Goal: Task Accomplishment & Management: Use online tool/utility

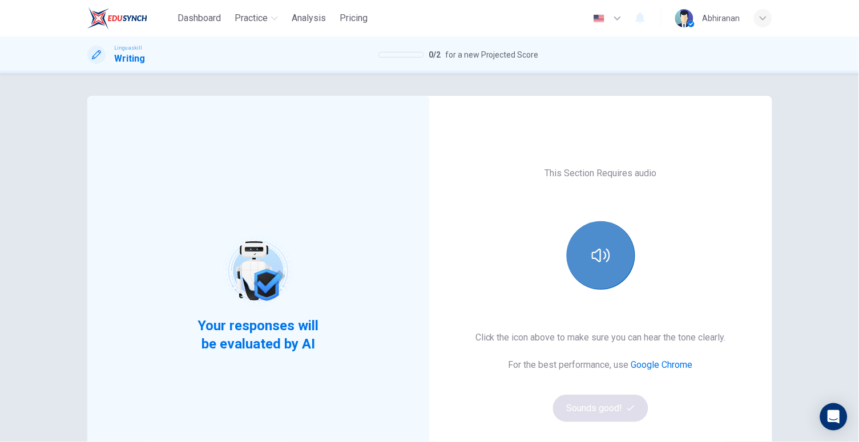
click at [609, 266] on button "button" at bounding box center [600, 255] width 68 height 68
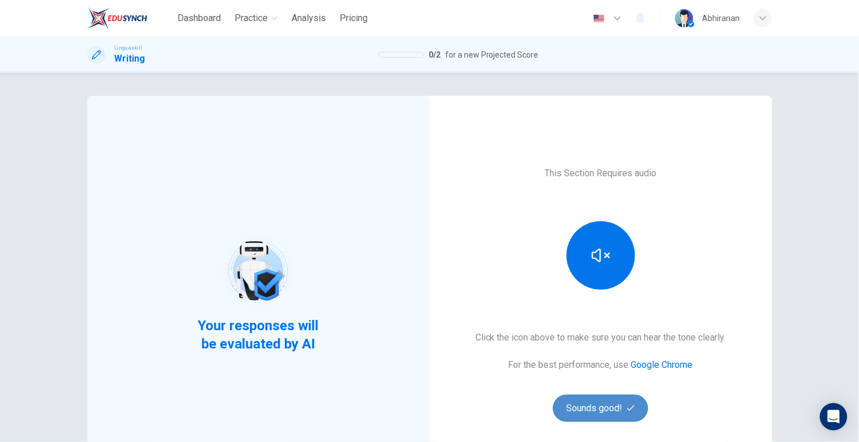
click at [598, 406] on button "Sounds good!" at bounding box center [601, 408] width 96 height 27
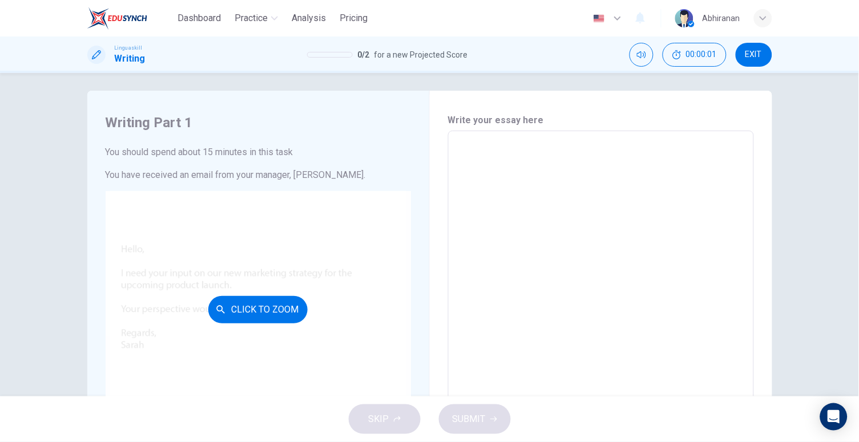
scroll to position [8, 0]
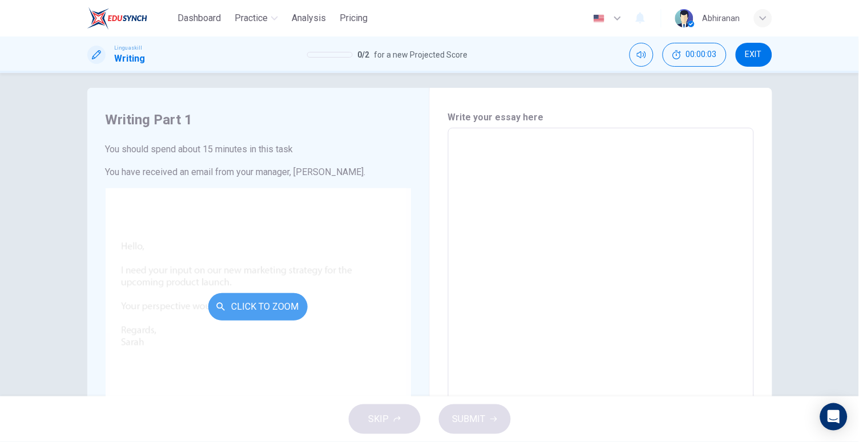
click at [226, 303] on button "Click to Zoom" at bounding box center [257, 306] width 99 height 27
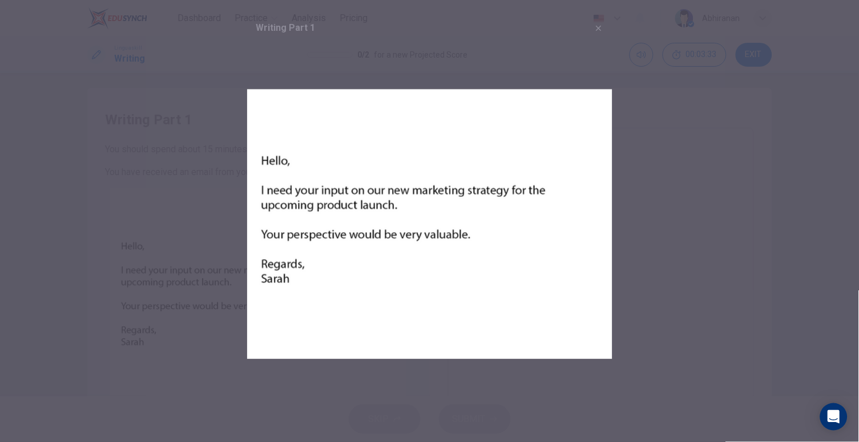
click at [651, 166] on div at bounding box center [429, 221] width 859 height 442
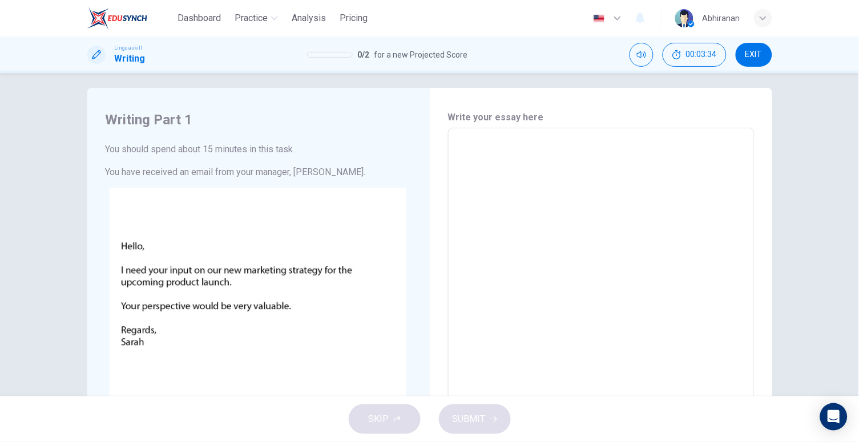
click at [464, 157] on textarea at bounding box center [601, 340] width 290 height 407
type textarea "H"
type textarea "x"
type textarea "Hi"
type textarea "x"
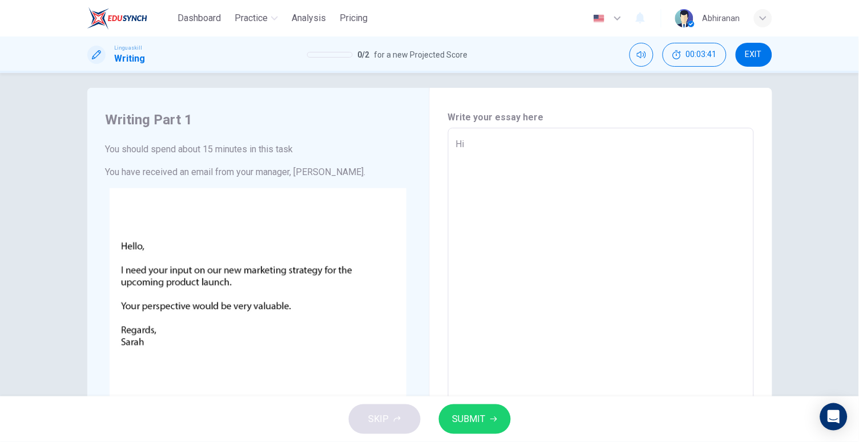
type textarea "Hi"
type textarea "x"
type textarea "Hi S"
type textarea "x"
type textarea "Hi Sa"
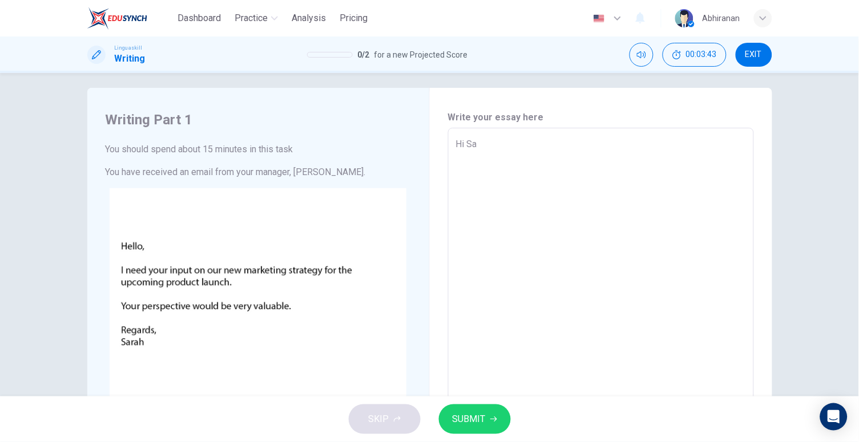
type textarea "x"
type textarea "Hi Sar"
type textarea "x"
type textarea "Hi [PERSON_NAME]"
type textarea "x"
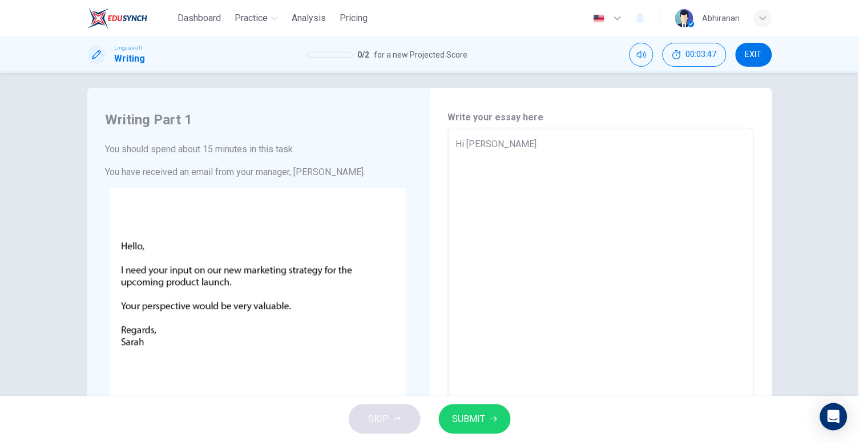
type textarea "Hi [PERSON_NAME]"
type textarea "x"
type textarea "Hi [PERSON_NAME],"
type textarea "x"
type textarea "Hi [PERSON_NAME],"
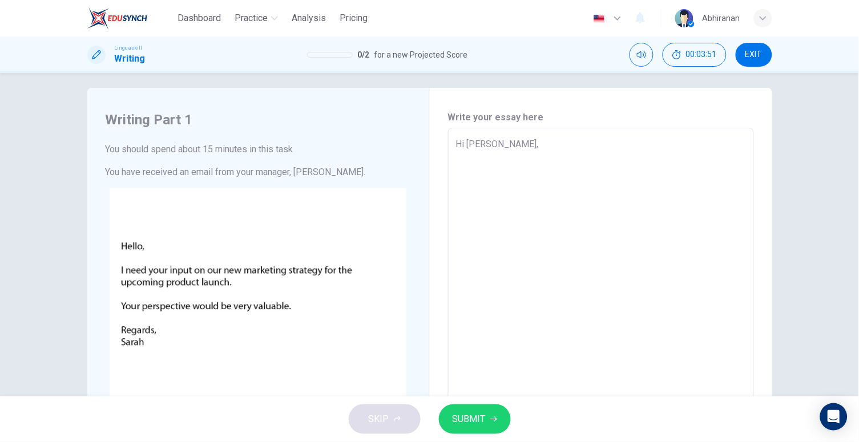
type textarea "x"
type textarea "Hi [PERSON_NAME],"
type textarea "x"
type textarea "Hi [PERSON_NAME], T"
type textarea "x"
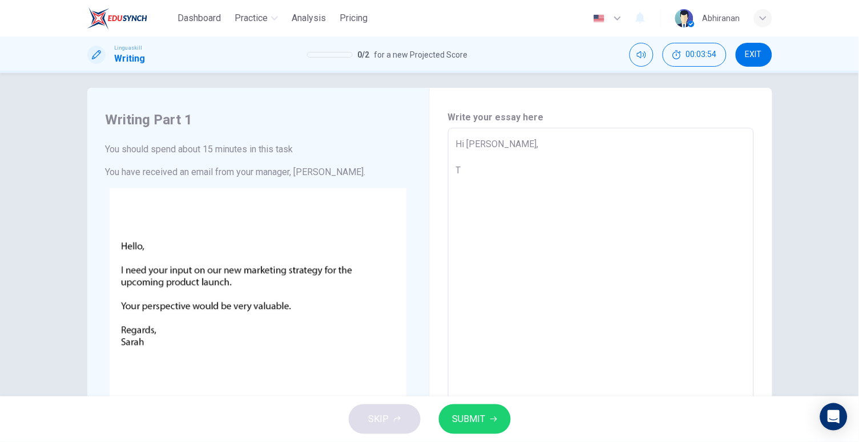
type textarea "Hi [PERSON_NAME], Tt"
type textarea "x"
type textarea "Hi [PERSON_NAME], Tth"
type textarea "x"
type textarea "Hi [PERSON_NAME], Ttha"
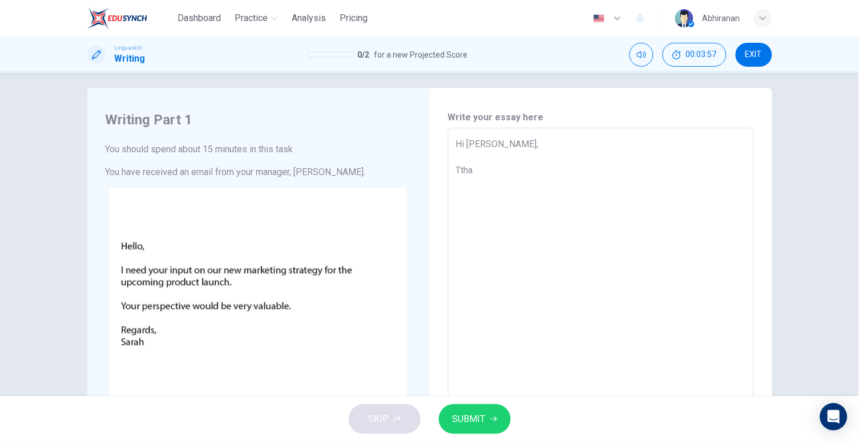
type textarea "x"
type textarea "Hi [PERSON_NAME], [GEOGRAPHIC_DATA]"
type textarea "x"
type textarea "Hi [PERSON_NAME], [GEOGRAPHIC_DATA]"
type textarea "x"
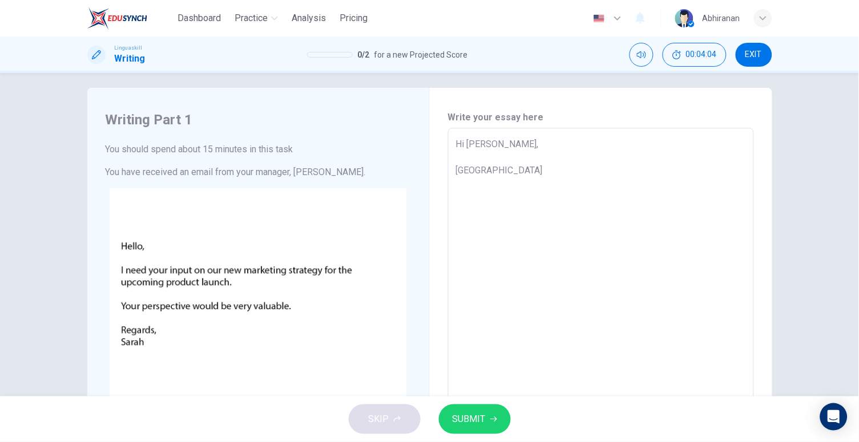
type textarea "Hi [PERSON_NAME], [GEOGRAPHIC_DATA]"
type textarea "x"
type textarea "Hi [PERSON_NAME], [GEOGRAPHIC_DATA]"
type textarea "x"
type textarea "Hi [PERSON_NAME], Tthanks o"
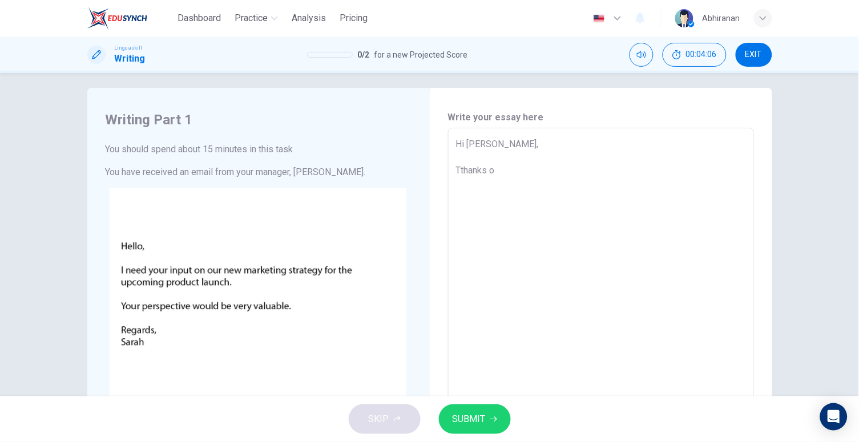
type textarea "x"
type textarea "Hi [PERSON_NAME], [GEOGRAPHIC_DATA]"
type textarea "x"
type textarea "Hi [PERSON_NAME], Tthanks f"
type textarea "x"
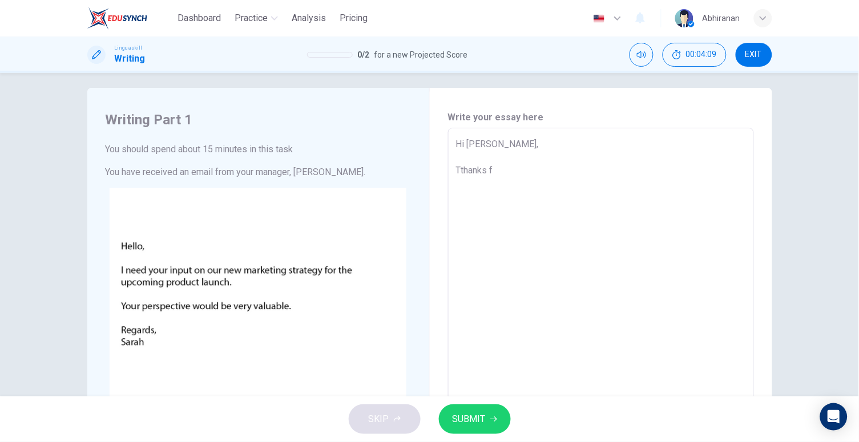
type textarea "Hi [PERSON_NAME], Tthanks fo"
type textarea "x"
type textarea "Hi [PERSON_NAME], Tthanks for"
type textarea "x"
type textarea "Hi [PERSON_NAME], Tthanks for"
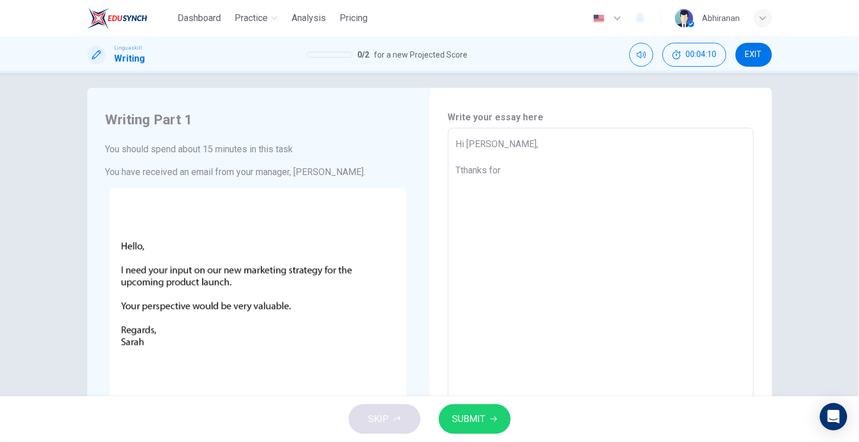
type textarea "x"
type textarea "Hi [PERSON_NAME], Tthanks for c"
type textarea "x"
type textarea "Hi [PERSON_NAME], Tthanks for ca"
type textarea "x"
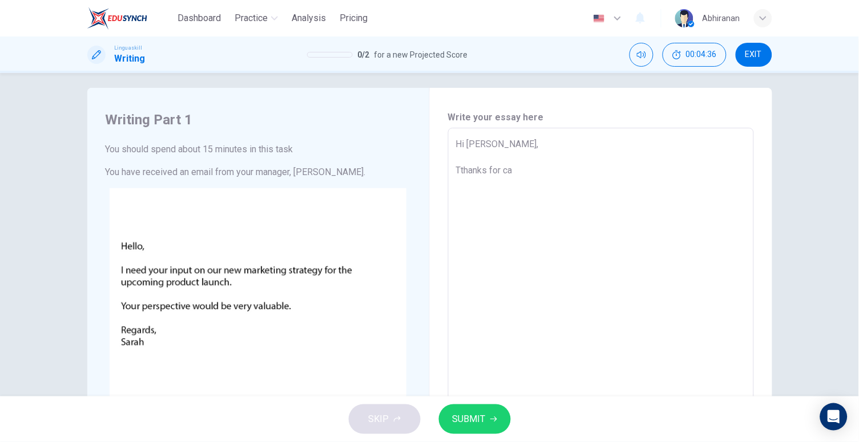
type textarea "Hi [PERSON_NAME], Tthanks for cal"
type textarea "x"
type textarea "Hi [PERSON_NAME], Tthanks for call"
type textarea "x"
type textarea "Hi [PERSON_NAME], Tthanks for call"
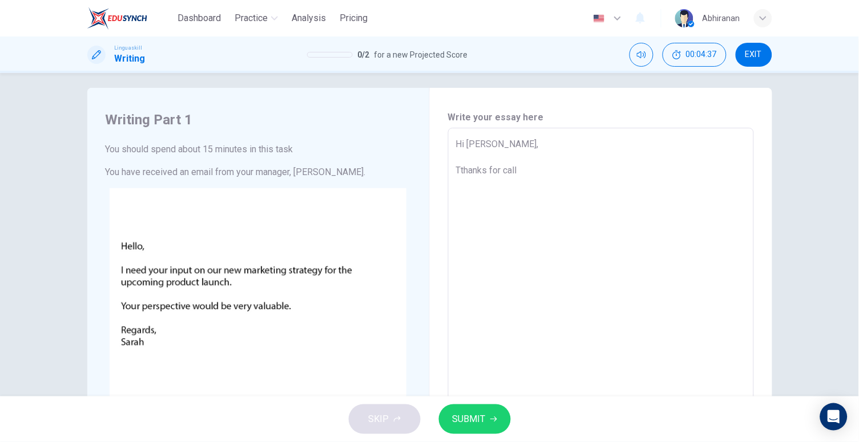
type textarea "x"
type textarea "Hi [PERSON_NAME], Tthanks for call m"
type textarea "x"
type textarea "Hi [PERSON_NAME], Tthanks for call me"
type textarea "x"
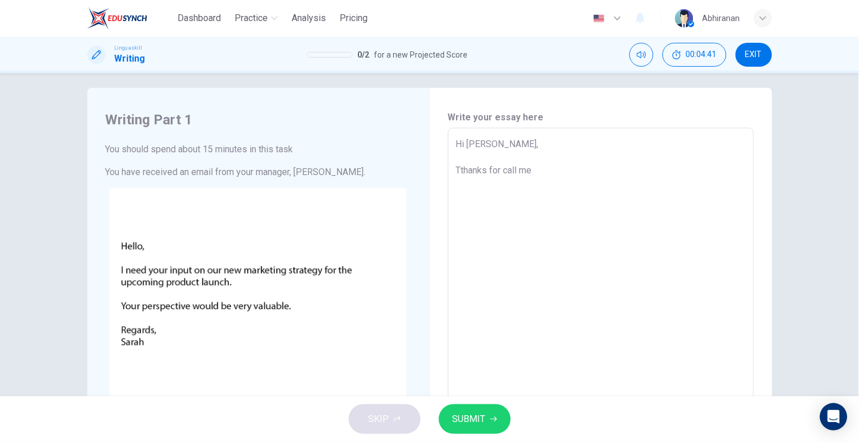
type textarea "Hi [PERSON_NAME], Tthanks for call me."
type textarea "x"
type textarea "Hi [PERSON_NAME], Tthanks for call me."
type textarea "x"
type textarea "Hi [PERSON_NAME], Tthanks for call me. i"
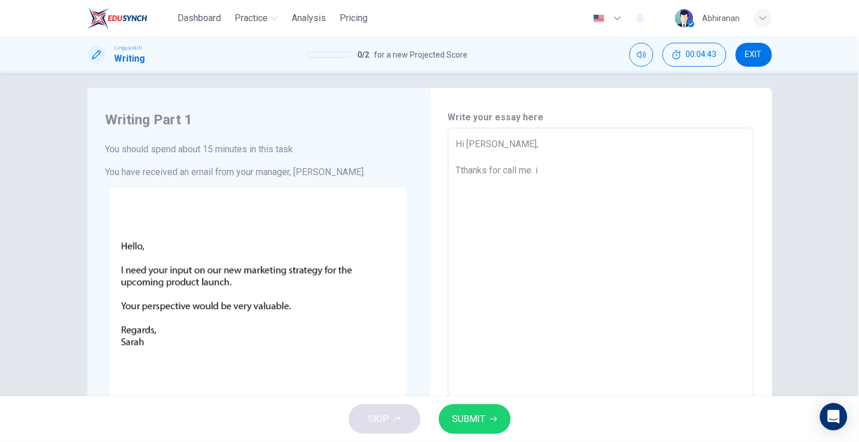
type textarea "x"
type textarea "Hi [PERSON_NAME], Tthanks for call me. i"
type textarea "x"
type textarea "Hi [PERSON_NAME], Tthanks for call me. i w"
type textarea "x"
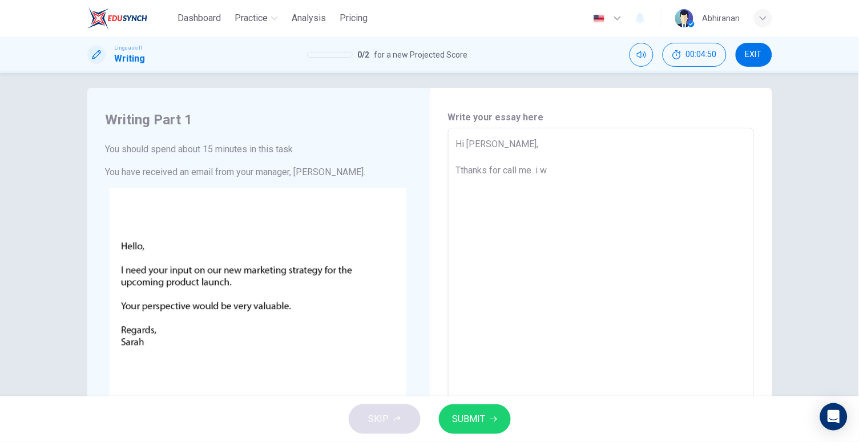
type textarea "Hi [PERSON_NAME], Tthanks for call me. i"
type textarea "x"
type textarea "Hi [PERSON_NAME], Tthanks for call me. i"
type textarea "x"
type textarea "Hi [PERSON_NAME], Tthanks for call me."
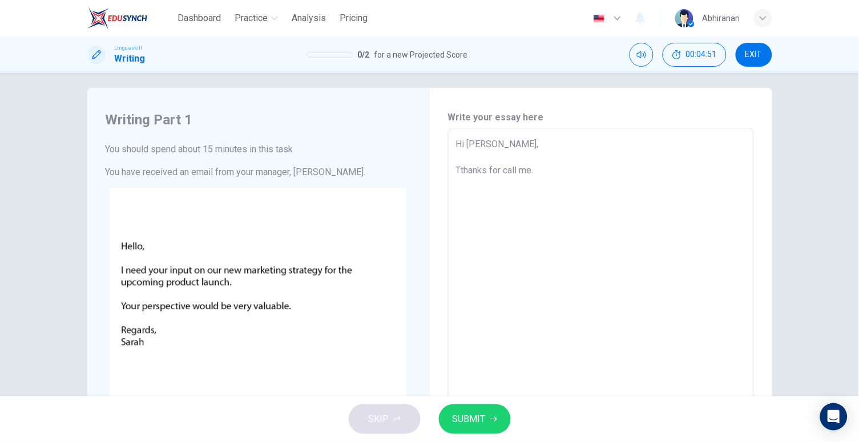
type textarea "x"
type textarea "Hi [PERSON_NAME], Tthanks for call me. I"
type textarea "x"
type textarea "Hi [PERSON_NAME], Tthanks for call me. I"
type textarea "x"
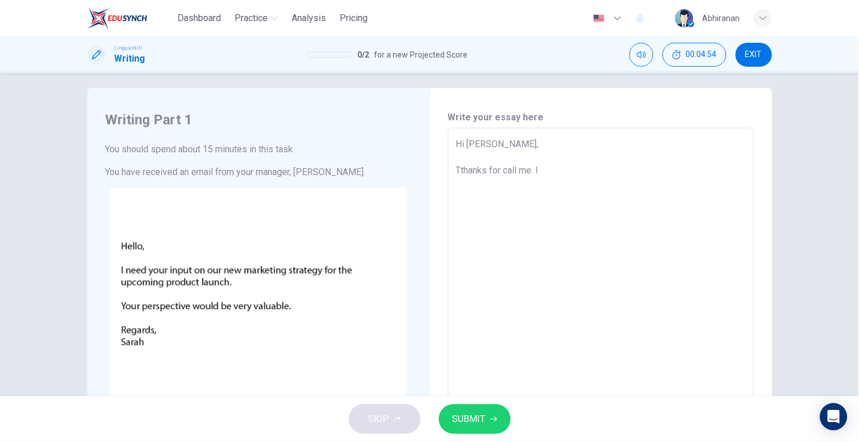
type textarea "Hi [PERSON_NAME], Tthanks for call me. I w"
type textarea "x"
type textarea "Hi [PERSON_NAME], Tthanks for call me. I wo"
type textarea "x"
type textarea "Hi [PERSON_NAME], Tthanks for call me. I wou"
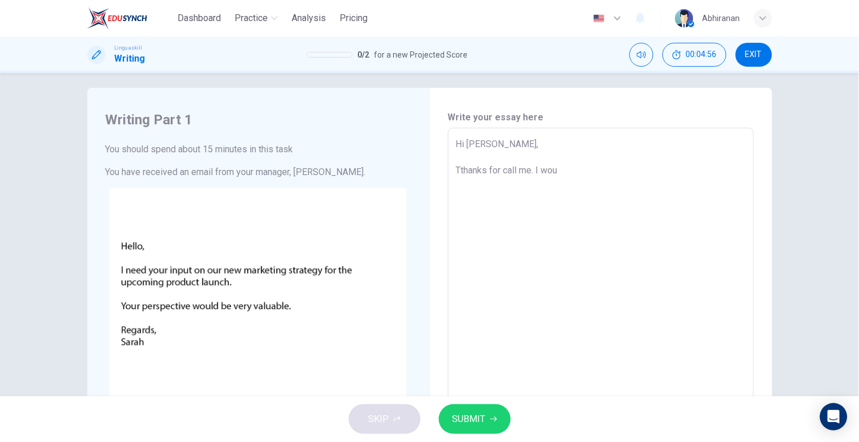
type textarea "x"
type textarea "Hi [PERSON_NAME], Tthanks for call me. I woul"
type textarea "x"
type textarea "Hi [PERSON_NAME], Tthanks for call me. I would"
type textarea "x"
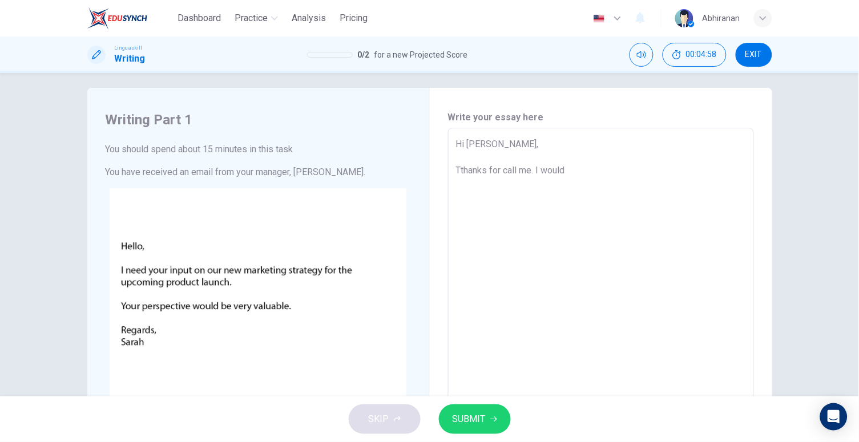
type textarea "Hi [PERSON_NAME], Tthanks for call me. I would"
type textarea "x"
type textarea "Hi [PERSON_NAME], Tthanks for call me. I would b"
type textarea "x"
type textarea "Hi [PERSON_NAME], Tthanks for call me. I would be"
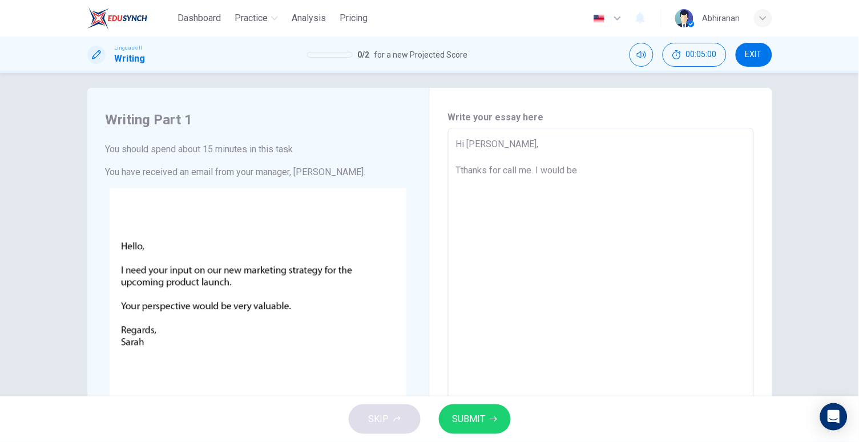
type textarea "x"
type textarea "Hi [PERSON_NAME], Tthanks for call me. I would be"
type textarea "x"
type textarea "Hi [PERSON_NAME], Tthanks for call me. I would be h"
type textarea "x"
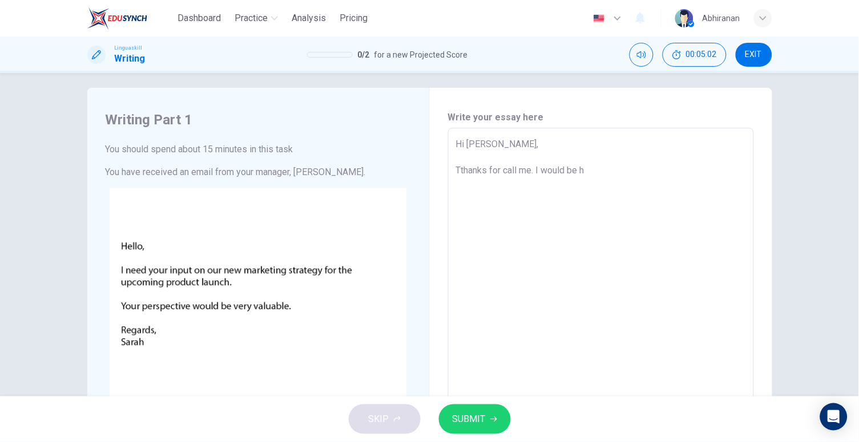
type textarea "Hi [PERSON_NAME], Tthanks for call me. I would be ha"
type textarea "x"
type textarea "Hi [PERSON_NAME], Tthanks for call me. I would be hap"
type textarea "x"
type textarea "Hi [PERSON_NAME], Tthanks for call me. I would be happ"
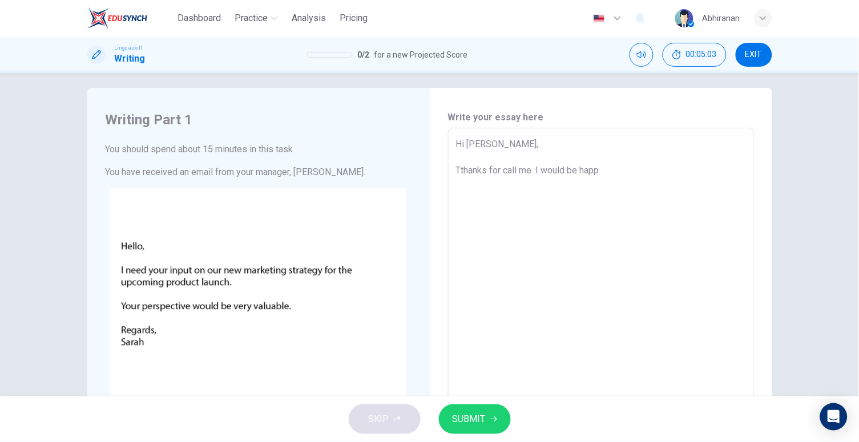
type textarea "x"
type textarea "Hi [PERSON_NAME], Tthanks for call me. I would be happy"
type textarea "x"
type textarea "Hi [PERSON_NAME], Tthanks for call me. I would be happy"
type textarea "x"
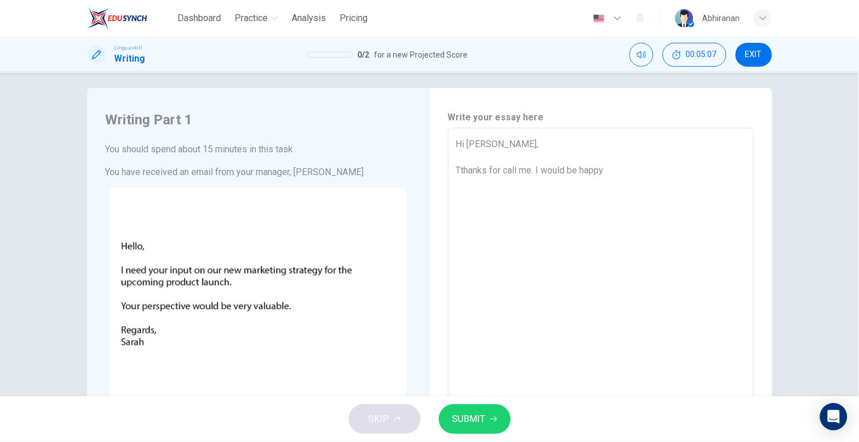
type textarea "Hi [PERSON_NAME], Tthanks for call me. I would be happy t"
type textarea "x"
type textarea "Hi [PERSON_NAME], Tthanks for call me. I would be happy to"
type textarea "x"
type textarea "Hi [PERSON_NAME], Tthanks for call me. I would be happy to"
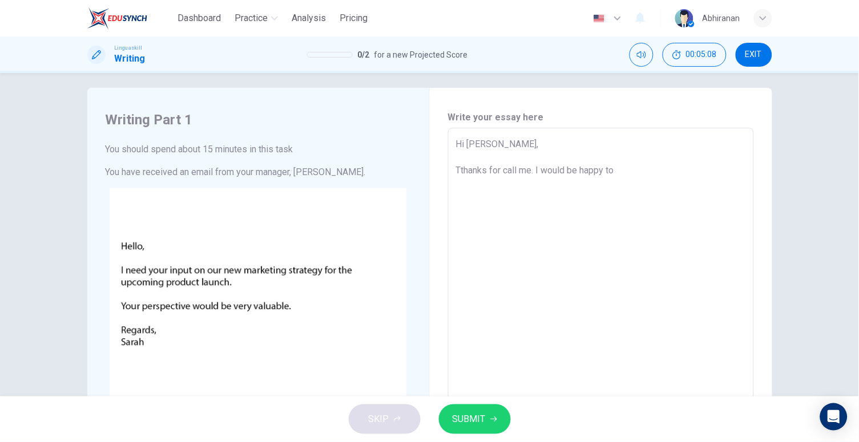
type textarea "x"
type textarea "Hi [PERSON_NAME], Tthanks for call me. I would be happy to s"
type textarea "x"
type textarea "Hi [PERSON_NAME], Tthanks for call me. I would be happy to sh"
type textarea "x"
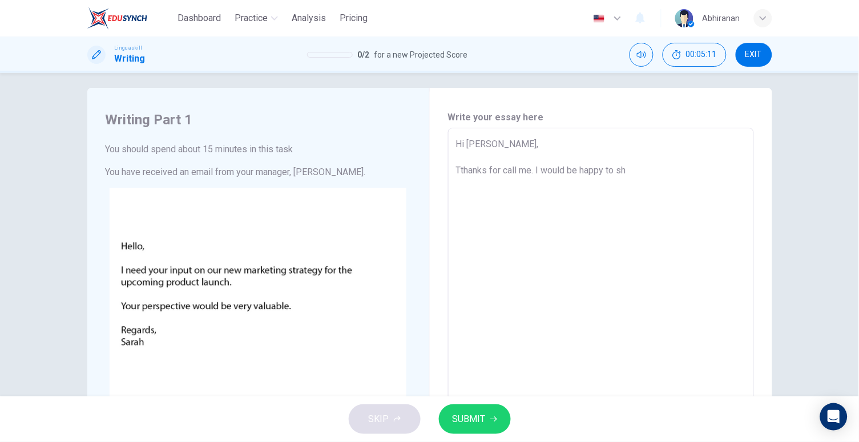
type textarea "Hi [PERSON_NAME], Tthanks for call me. I would be happy to sho"
type textarea "x"
type textarea "Hi [PERSON_NAME], Tthanks for call me. I would be happy to show"
type textarea "x"
type textarea "Hi [PERSON_NAME], Tthanks for call me. I would be happy to show"
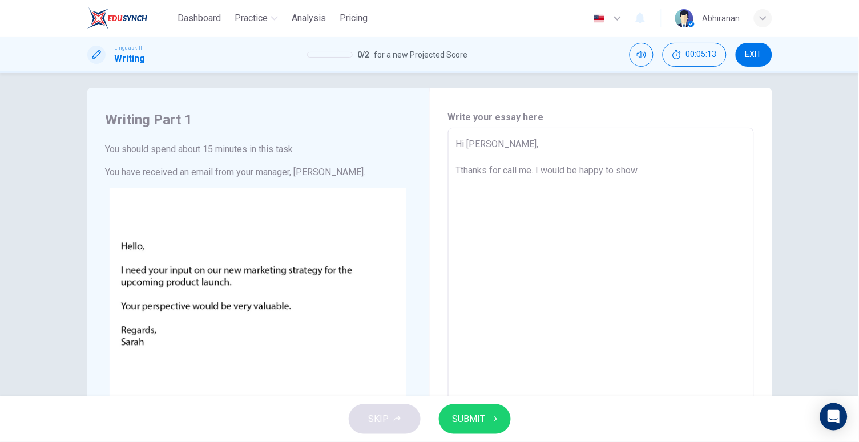
type textarea "x"
type textarea "Hi [PERSON_NAME], Tthanks for call me. I would be happy to show m"
type textarea "x"
type textarea "Hi [PERSON_NAME], Tthanks for call me. I would be happy to show my"
type textarea "x"
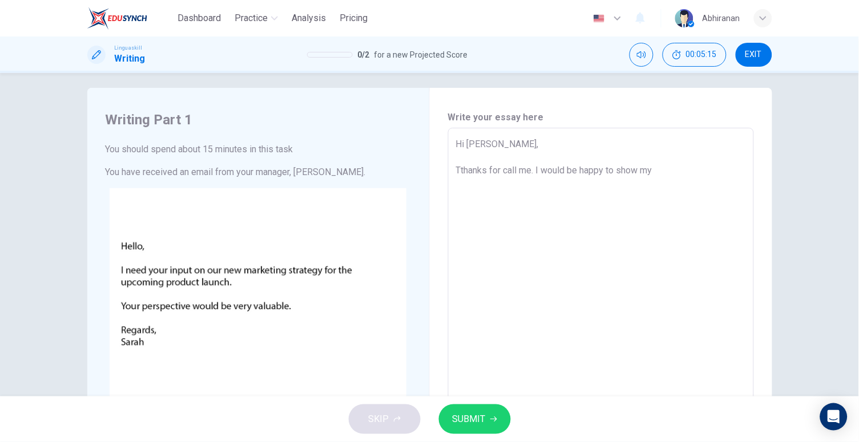
type textarea "Hi [PERSON_NAME], Tthanks for call me. I would be happy to show my"
type textarea "x"
type textarea "Hi [PERSON_NAME], Tthanks for call me. I would be happy to show my t"
type textarea "x"
type textarea "Hi [PERSON_NAME], Tthanks for call me. I would be happy to show my th"
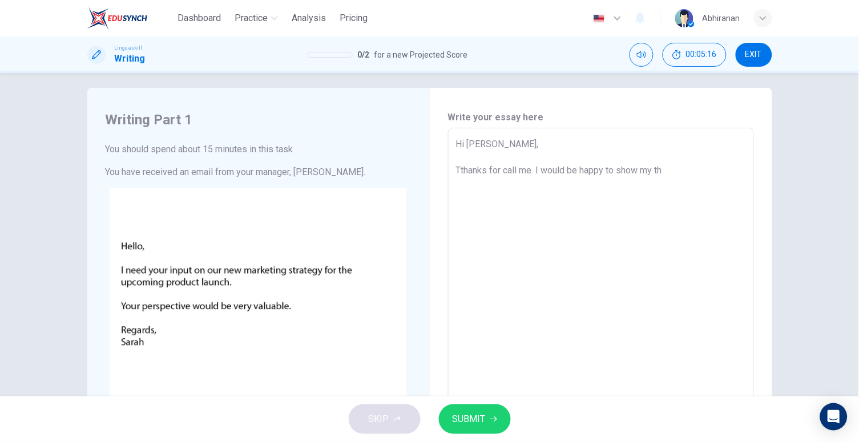
type textarea "x"
type textarea "Hi [PERSON_NAME], Tthanks for call me. I would be happy to show my tho"
type textarea "x"
type textarea "Hi [PERSON_NAME], Tthanks for call me. I would be happy to show my thou"
type textarea "x"
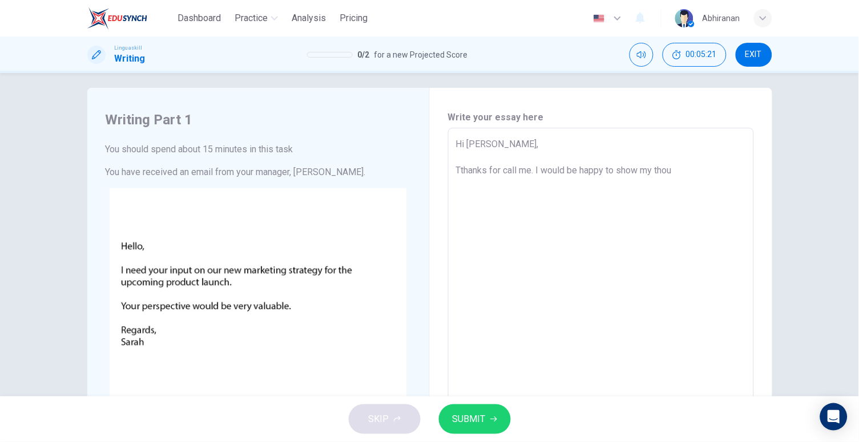
type textarea "Hi [PERSON_NAME], Tthanks for call me. I would be happy to show my thoug"
type textarea "x"
type textarea "Hi [PERSON_NAME], Tthanks for call me. I would be happy to show my though"
type textarea "x"
type textarea "Hi [PERSON_NAME], Tthanks for call me. I would be happy to show my thought"
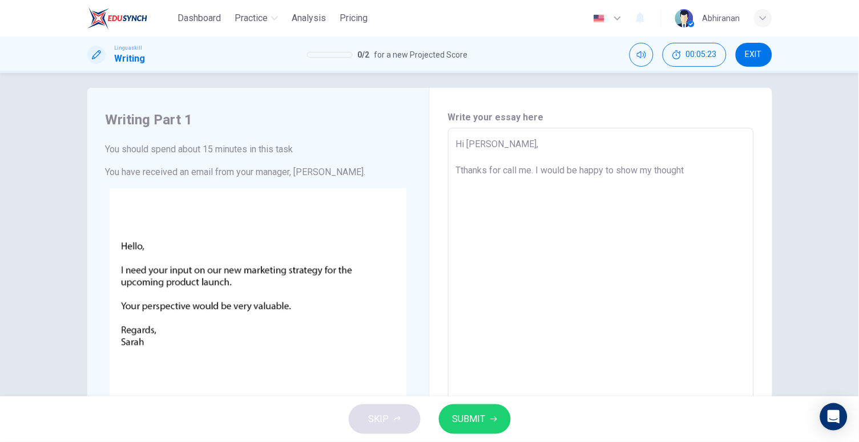
type textarea "x"
type textarea "Hi [PERSON_NAME], Tthanks for call me. I would be happy to show my thought"
type textarea "x"
type textarea "Hi [PERSON_NAME], Tthanks for call me. I would be happy to show my thought o"
type textarea "x"
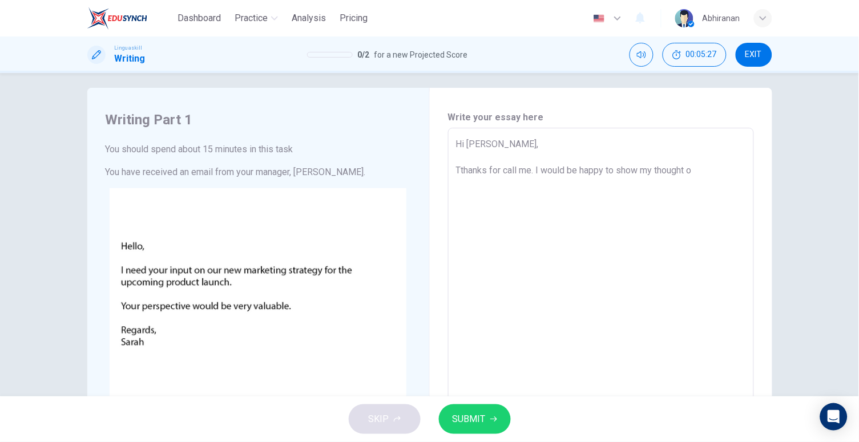
type textarea "Hi [PERSON_NAME], Tthanks for call me. I would be happy to show my thought on"
type textarea "x"
type textarea "Hi [PERSON_NAME], Tthanks for call me. I would be happy to show my thought on"
type textarea "x"
type textarea "Hi [PERSON_NAME], Tthanks for call me. I would be happy to show my thought on n"
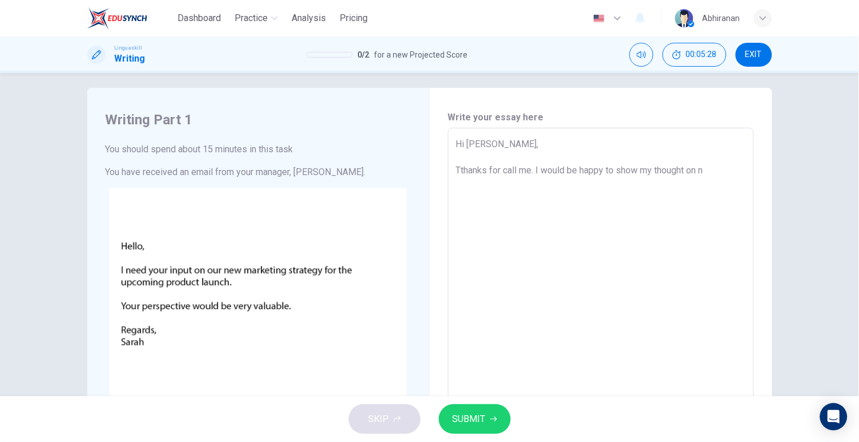
type textarea "x"
type textarea "Hi [PERSON_NAME], Tthanks for call me. I would be happy to show my thought on ne"
type textarea "x"
type textarea "Hi [PERSON_NAME], Tthanks for call me. I would be happy to show my thought on n…"
type textarea "x"
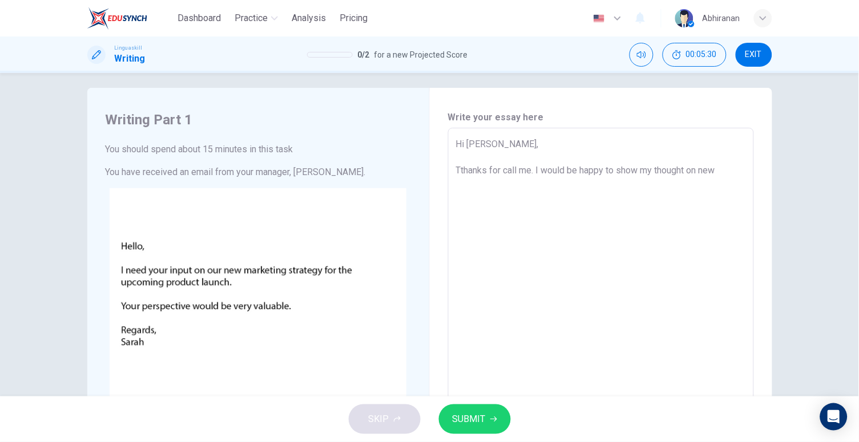
type textarea "Hi [PERSON_NAME], Tthanks for call me. I would be happy to show my thought on n…"
type textarea "x"
type textarea "Hi [PERSON_NAME], Tthanks for call me. I would be happy to show my thought on n…"
type textarea "x"
type textarea "Hi [PERSON_NAME], Tthanks for call me. I would be happy to show my thought on n…"
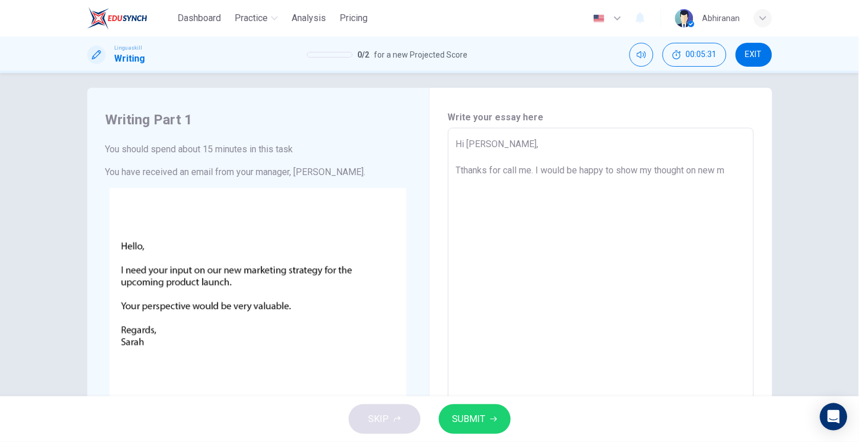
type textarea "x"
type textarea "Hi [PERSON_NAME], Tthanks for call me. I would be happy to show my thought on n…"
type textarea "x"
type textarea "Hi [PERSON_NAME], Tthanks for call me. I would be happy to show my thought on n…"
type textarea "x"
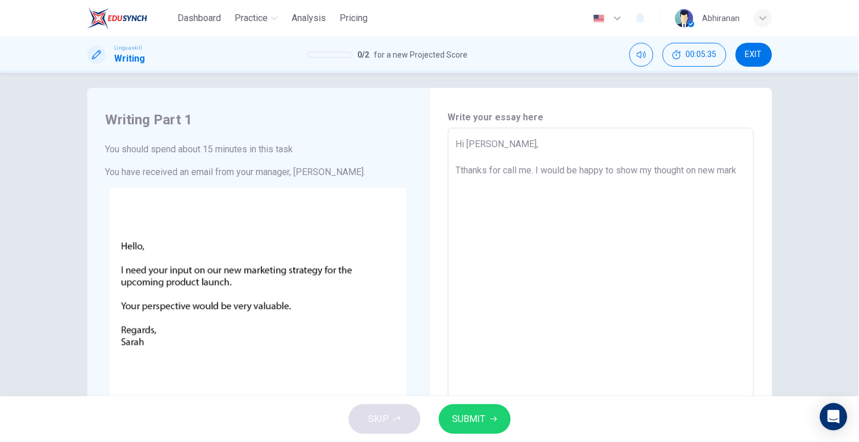
type textarea "Hi [PERSON_NAME], Tthanks for call me. I would be happy to show my thought on n…"
type textarea "x"
type textarea "Hi [PERSON_NAME], Tthanks for call me. I would be happy to show my thought on n…"
type textarea "x"
type textarea "Hi [PERSON_NAME], Tthanks for call me. I would be happy to show my thought on n…"
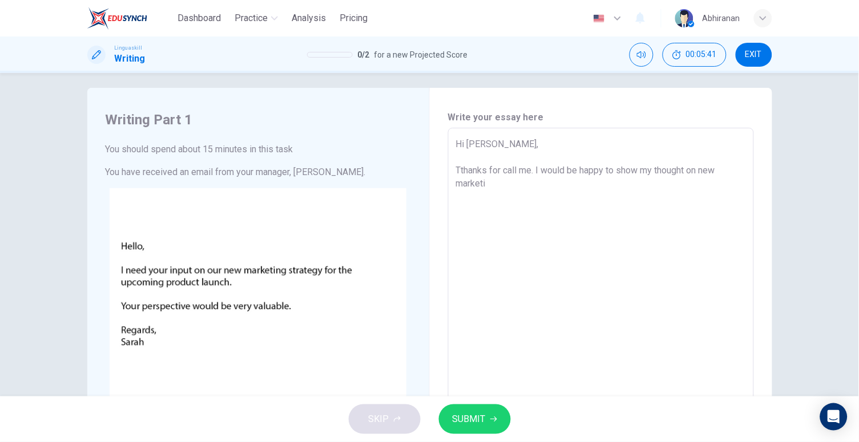
type textarea "x"
type textarea "Hi [PERSON_NAME], Tthanks for call me. I would be happy to show my thought on n…"
type textarea "x"
type textarea "Hi [PERSON_NAME], Tthanks for call me. I would be happy to show my thought on n…"
type textarea "x"
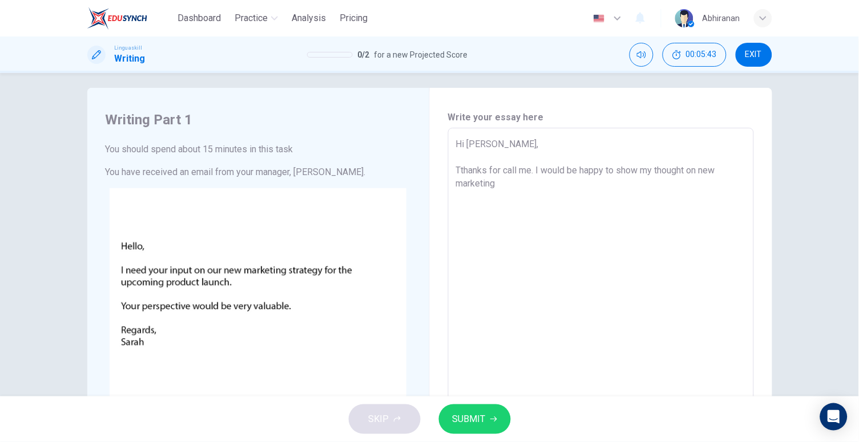
type textarea "Hi [PERSON_NAME], Tthanks for call me. I would be happy to show my thought on n…"
type textarea "x"
type textarea "Hi [PERSON_NAME], Tthanks for call me. I would be happy to show my thought on n…"
type textarea "x"
type textarea "Hi [PERSON_NAME], Tthanks for call me. I would be happy to show my thought on n…"
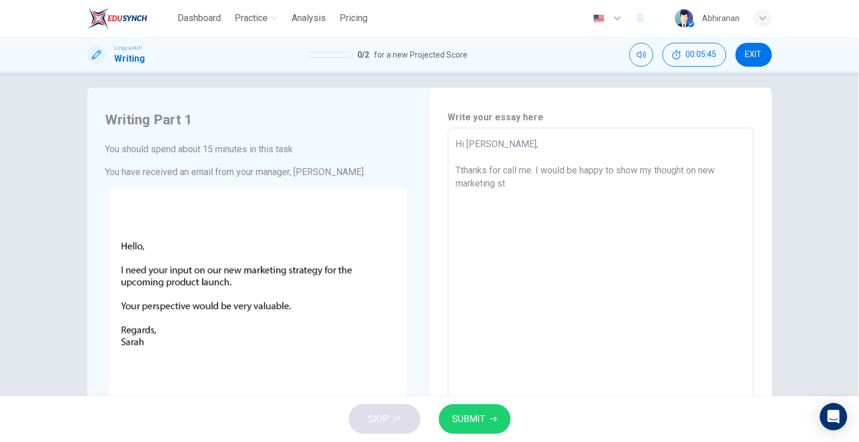
type textarea "x"
type textarea "Hi [PERSON_NAME], Tthanks for call me. I would be happy to show my thought on n…"
type textarea "x"
type textarea "Hi [PERSON_NAME], Tthanks for call me. I would be happy to show my thought on n…"
type textarea "x"
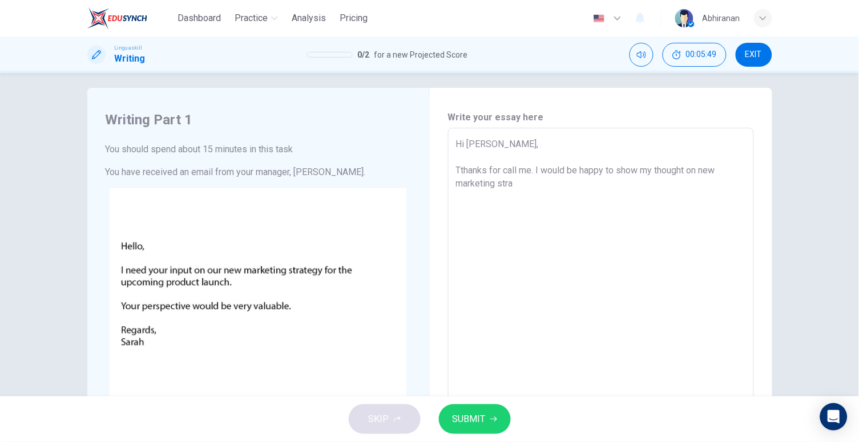
type textarea "Hi [PERSON_NAME], Tthanks for call me. I would be happy to show my thought on n…"
type textarea "x"
type textarea "Hi [PERSON_NAME], Tthanks for call me. I would be happy to show my thought on n…"
type textarea "x"
type textarea "Hi [PERSON_NAME], Tthanks for call me. I would be happy to show my thought on n…"
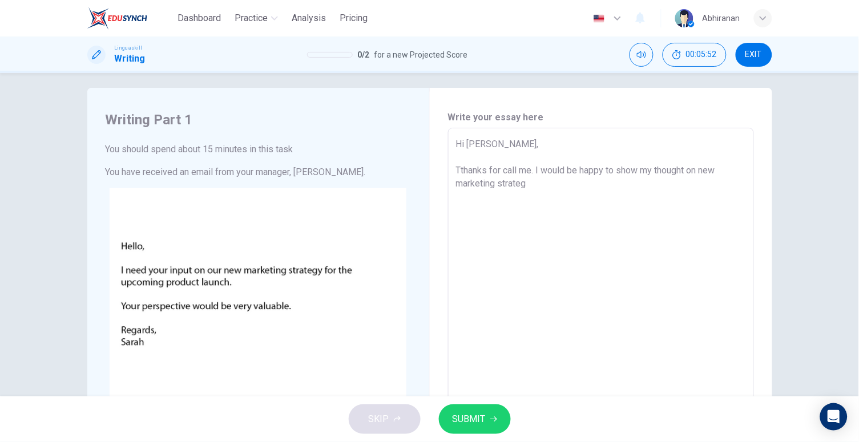
type textarea "x"
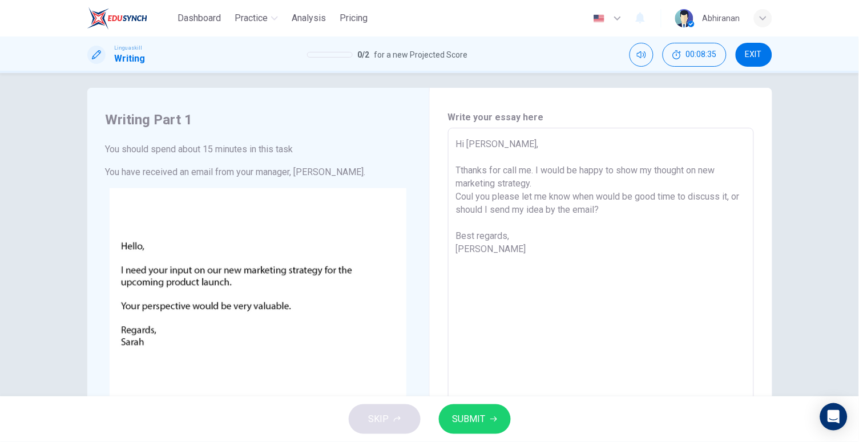
click at [472, 419] on span "SUBMIT" at bounding box center [468, 419] width 33 height 16
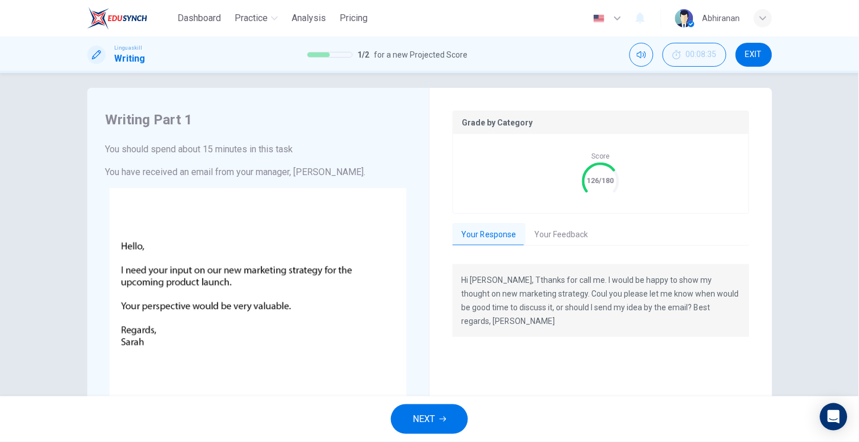
click at [560, 233] on button "Your Feedback" at bounding box center [561, 235] width 72 height 24
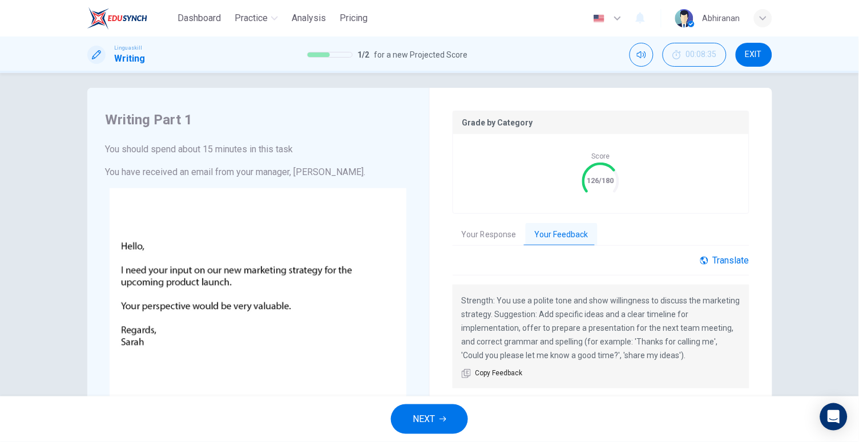
click at [737, 259] on div "Translate" at bounding box center [724, 260] width 49 height 11
click at [708, 282] on body "Dashboard Practice Analysis Pricing English en ​ Abhiranan Linguaskill Writing …" at bounding box center [429, 221] width 859 height 442
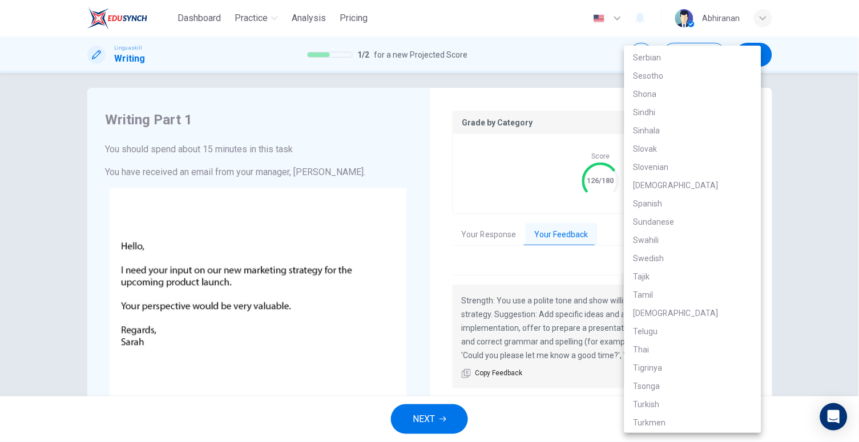
scroll to position [2068, 0]
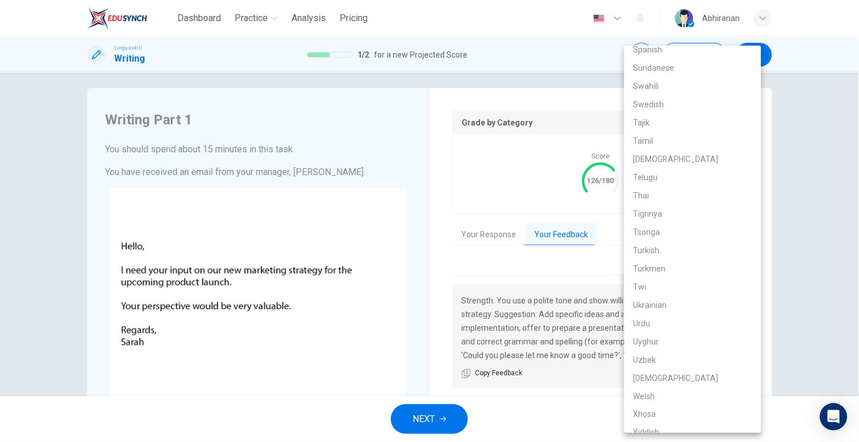
click at [659, 188] on li "Thai" at bounding box center [692, 196] width 137 height 18
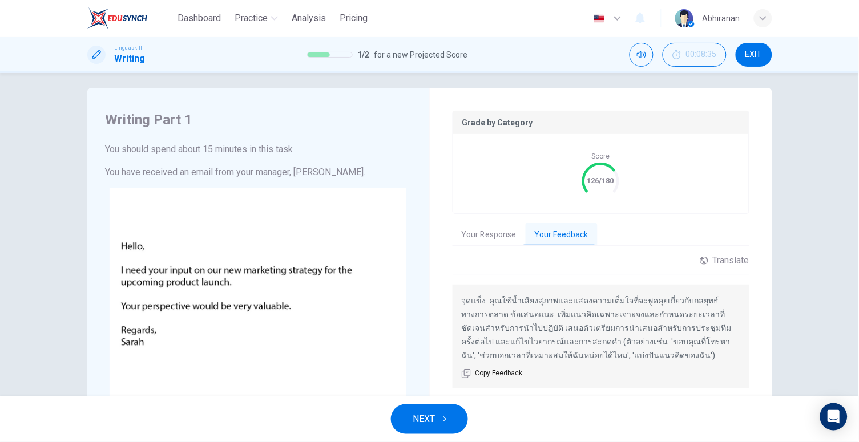
click at [493, 225] on button "Your Response" at bounding box center [488, 235] width 73 height 24
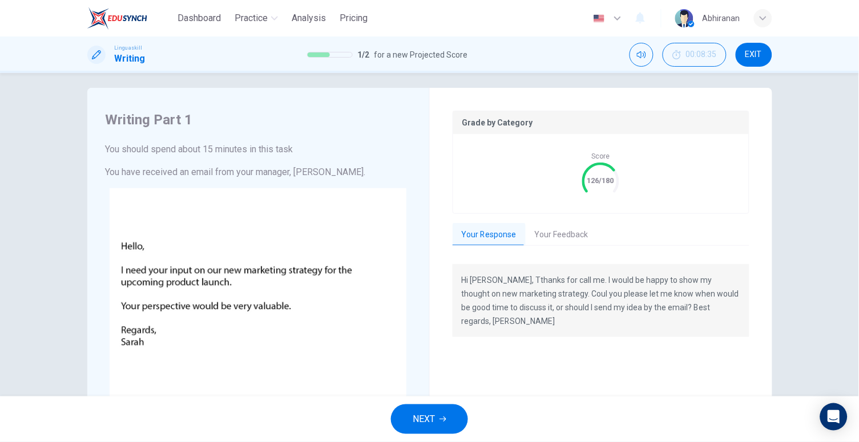
drag, startPoint x: 724, startPoint y: 303, endPoint x: 522, endPoint y: 276, distance: 203.8
click at [523, 276] on p "Hi [PERSON_NAME], Tthanks for call me. I would be happy to show my thought on n…" at bounding box center [600, 300] width 278 height 55
click at [546, 236] on button "Your Feedback" at bounding box center [561, 235] width 72 height 24
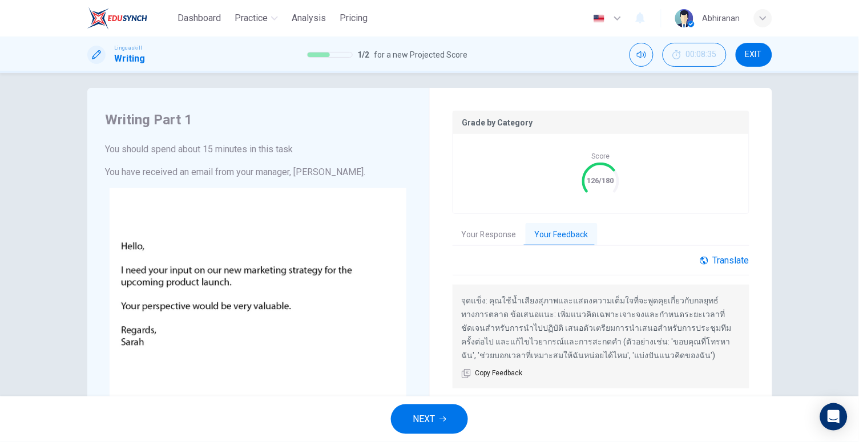
click at [738, 257] on div "Translate" at bounding box center [724, 260] width 49 height 11
click at [725, 282] on body "Dashboard Practice Analysis Pricing English en ​ Abhiranan Linguaskill Writing …" at bounding box center [429, 221] width 859 height 442
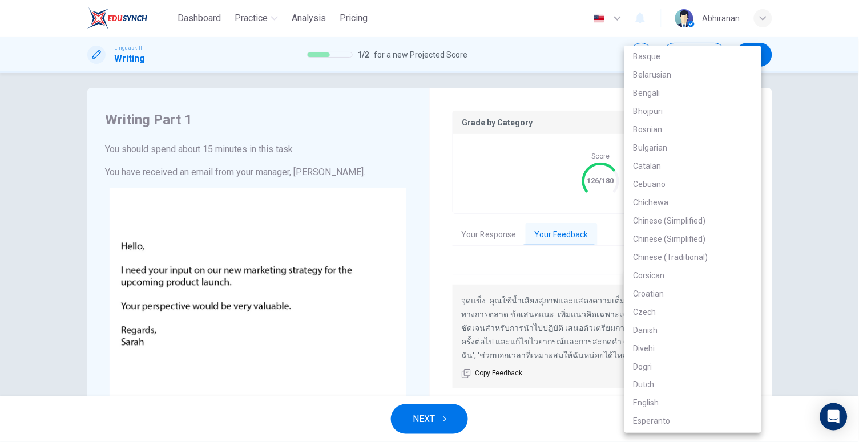
scroll to position [316, 0]
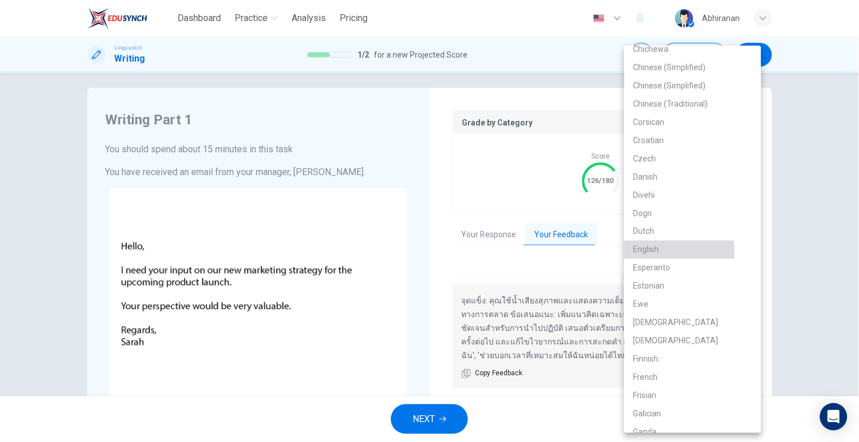
click at [657, 253] on li "English" at bounding box center [692, 250] width 137 height 18
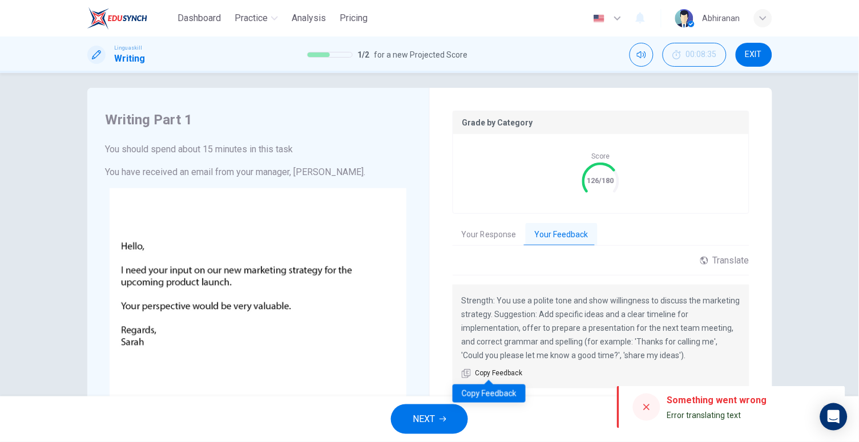
click at [507, 374] on span "Copy Feedback" at bounding box center [498, 373] width 47 height 11
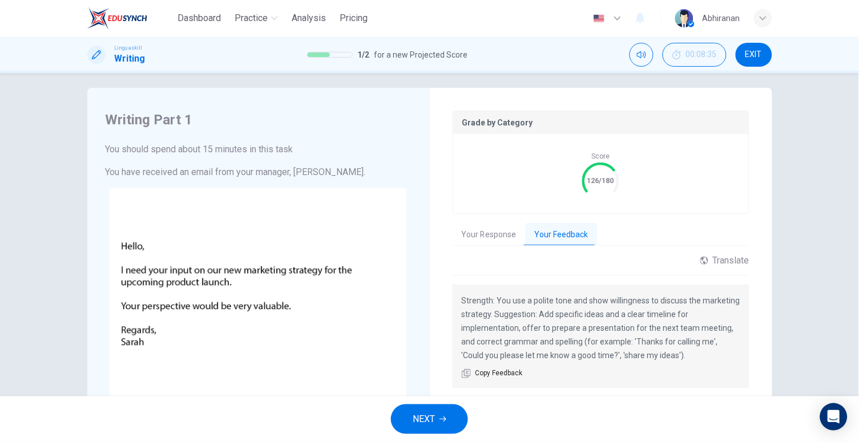
click at [420, 421] on span "NEXT" at bounding box center [423, 419] width 22 height 16
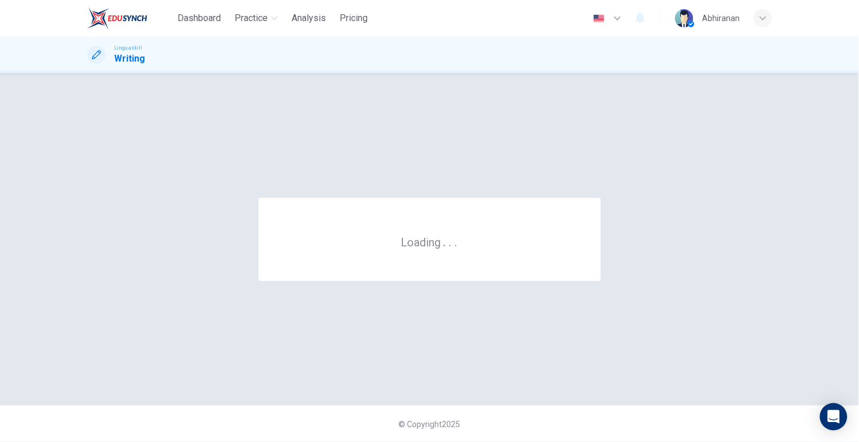
scroll to position [0, 0]
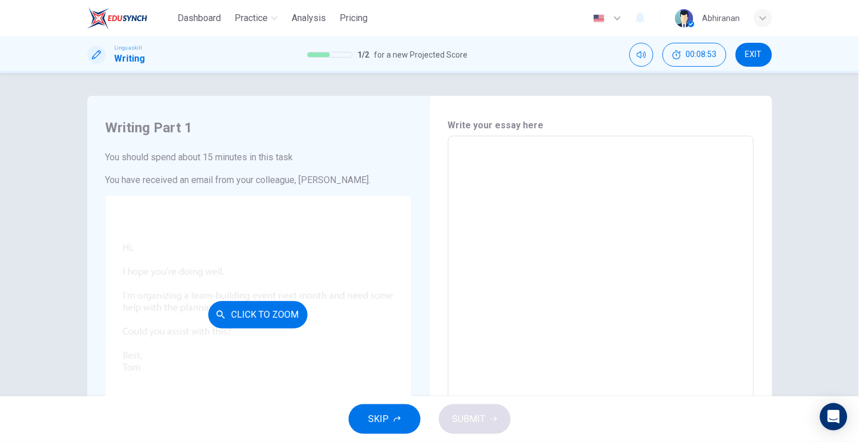
click at [291, 307] on button "Click to Zoom" at bounding box center [257, 314] width 99 height 27
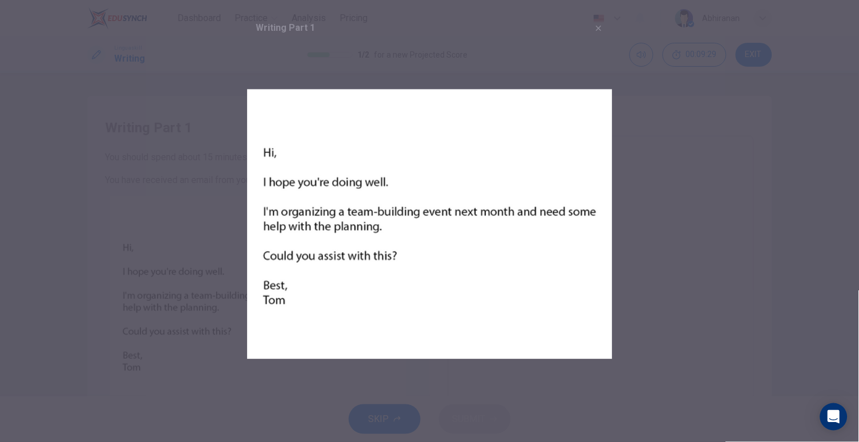
click at [682, 282] on div at bounding box center [429, 221] width 859 height 442
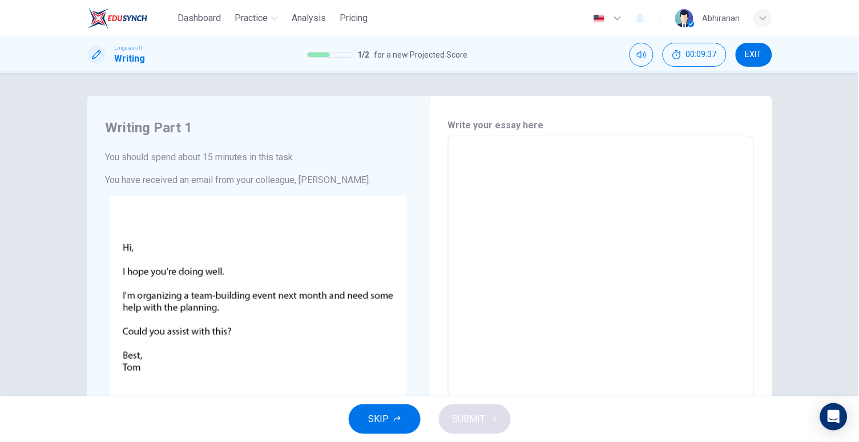
click at [492, 191] on textarea at bounding box center [601, 355] width 290 height 420
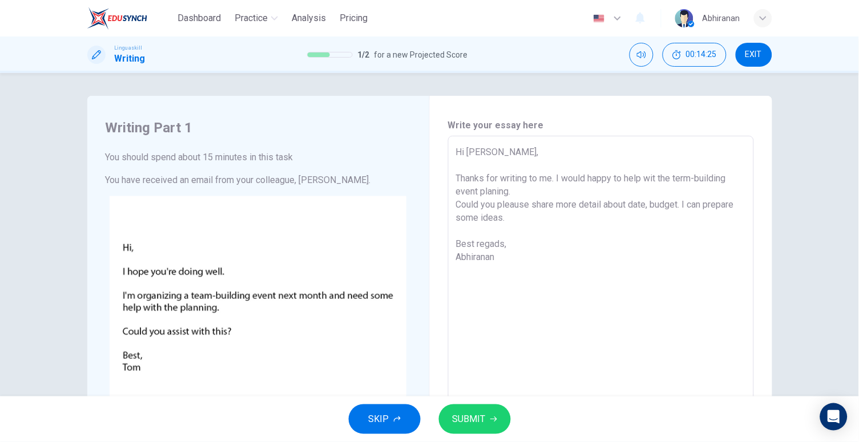
click at [487, 418] on button "SUBMIT" at bounding box center [475, 419] width 72 height 30
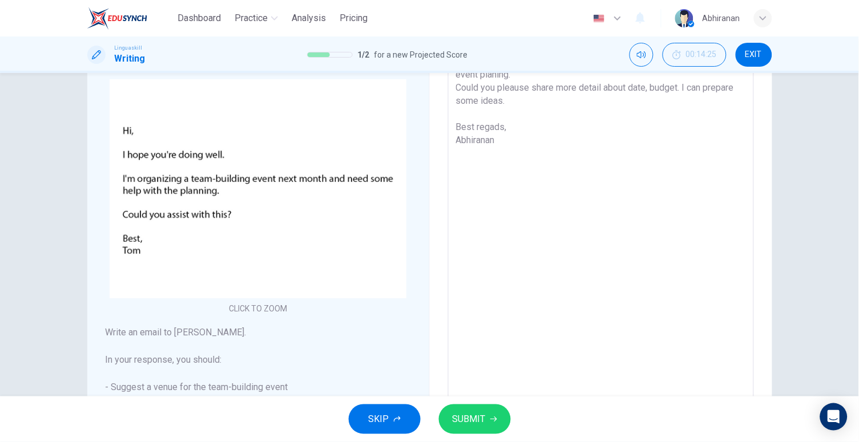
scroll to position [238, 0]
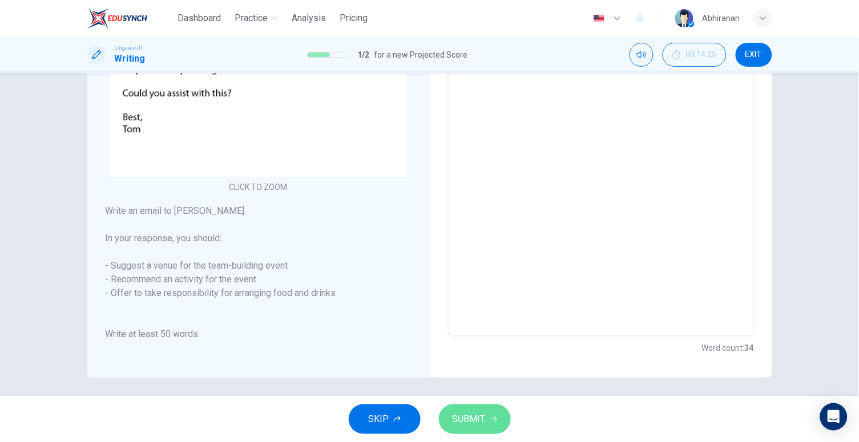
click at [493, 406] on button "SUBMIT" at bounding box center [475, 419] width 72 height 30
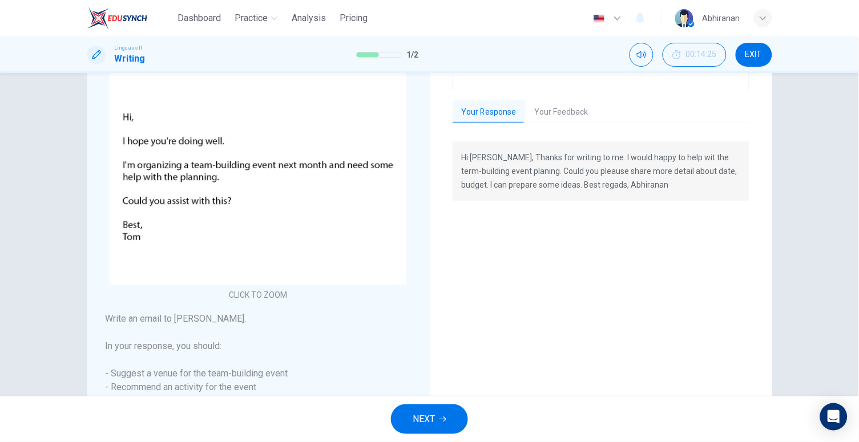
scroll to position [113, 0]
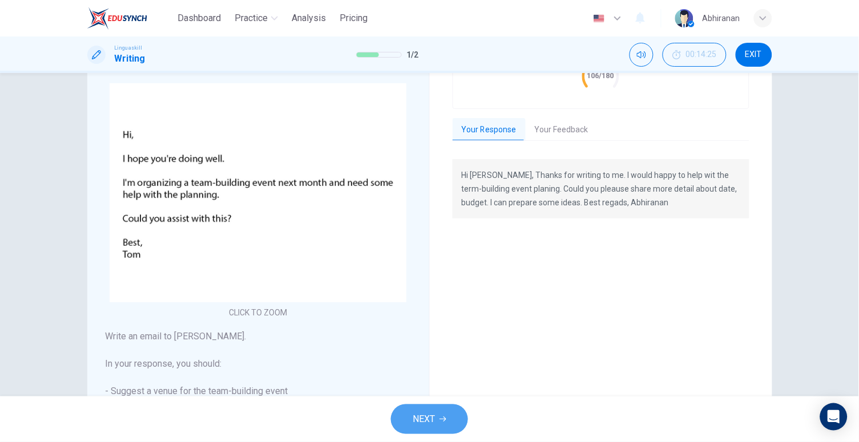
click at [428, 424] on span "NEXT" at bounding box center [423, 419] width 22 height 16
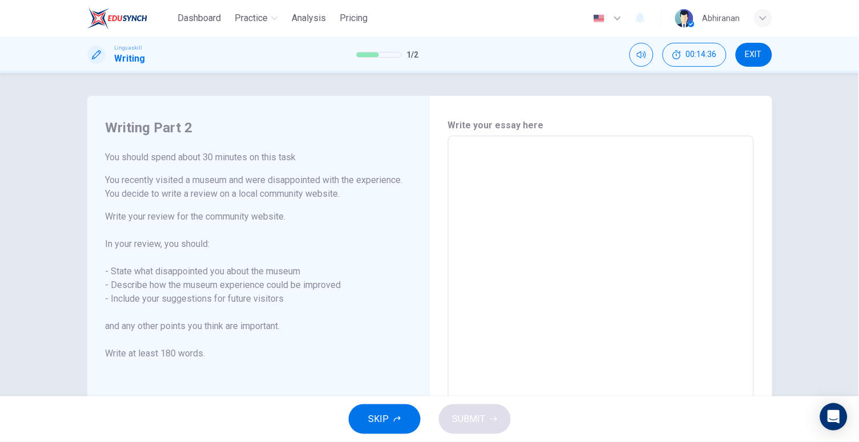
scroll to position [119, 0]
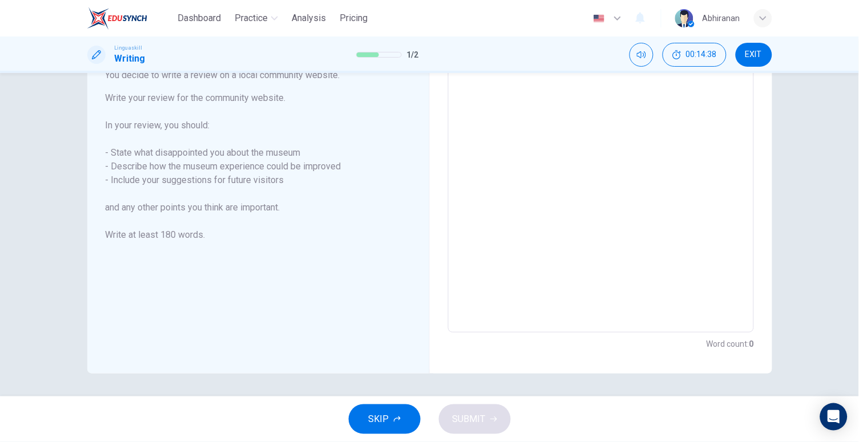
drag, startPoint x: 196, startPoint y: 234, endPoint x: 128, endPoint y: 178, distance: 88.3
click at [128, 178] on h6 "Write your review for the community website. In your review, you should: - Stat…" at bounding box center [258, 166] width 305 height 151
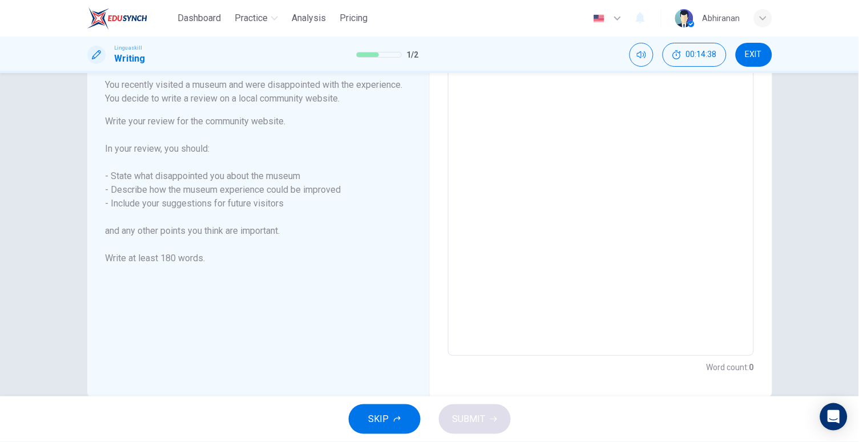
scroll to position [4, 0]
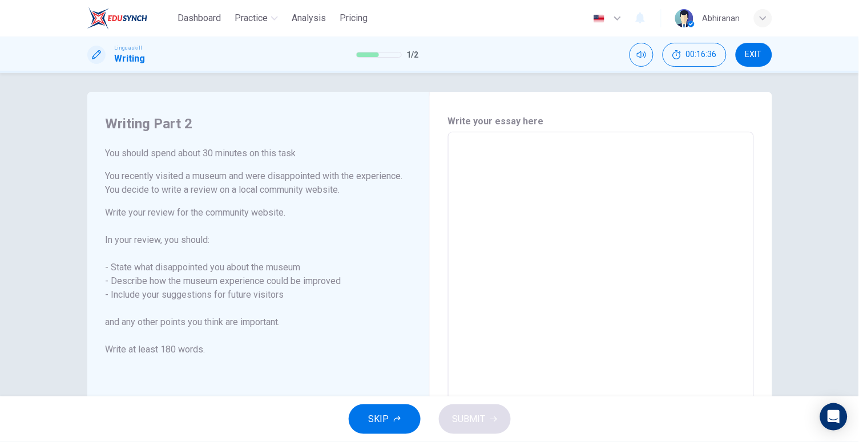
click at [497, 160] on textarea at bounding box center [601, 289] width 290 height 297
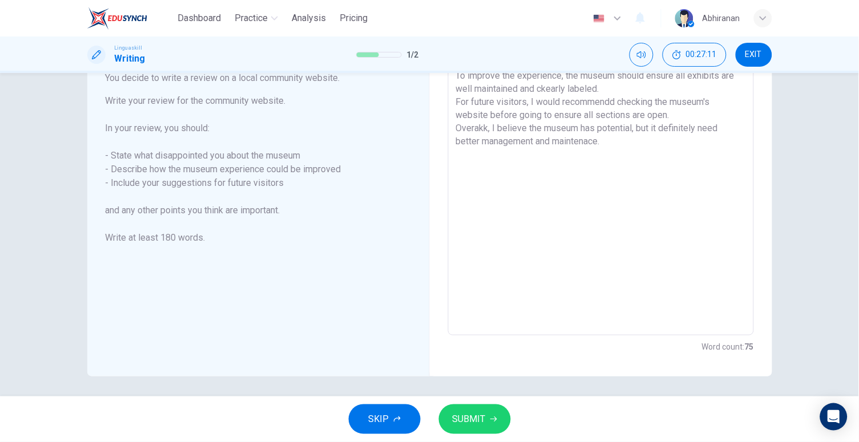
scroll to position [112, 0]
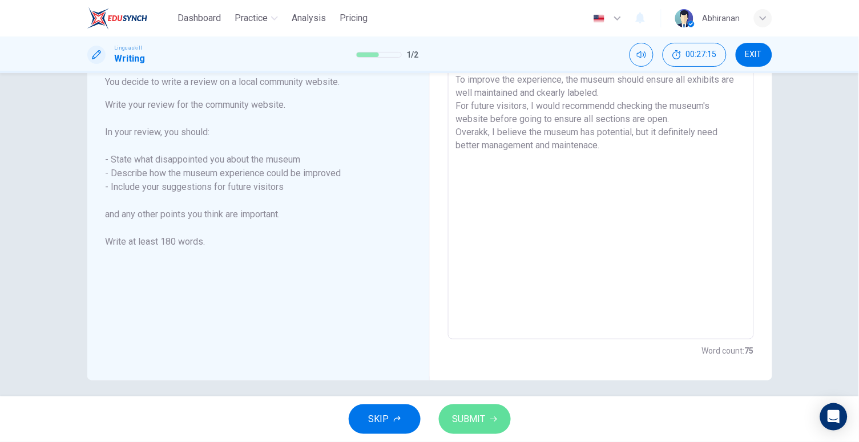
click at [483, 414] on span "SUBMIT" at bounding box center [468, 419] width 33 height 16
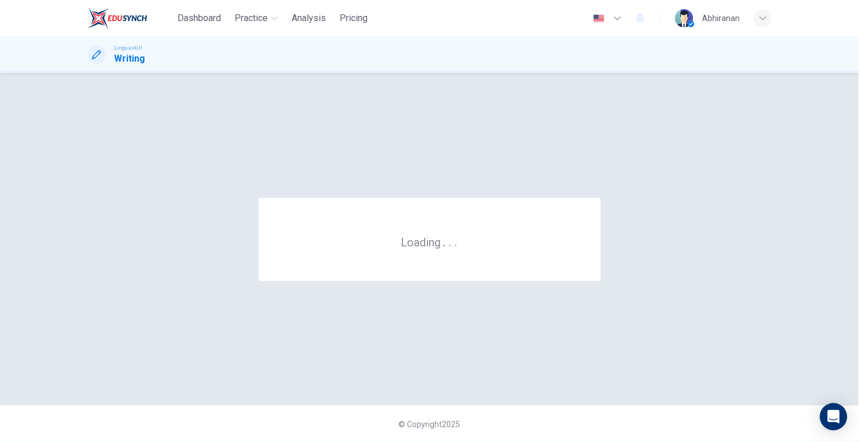
scroll to position [0, 0]
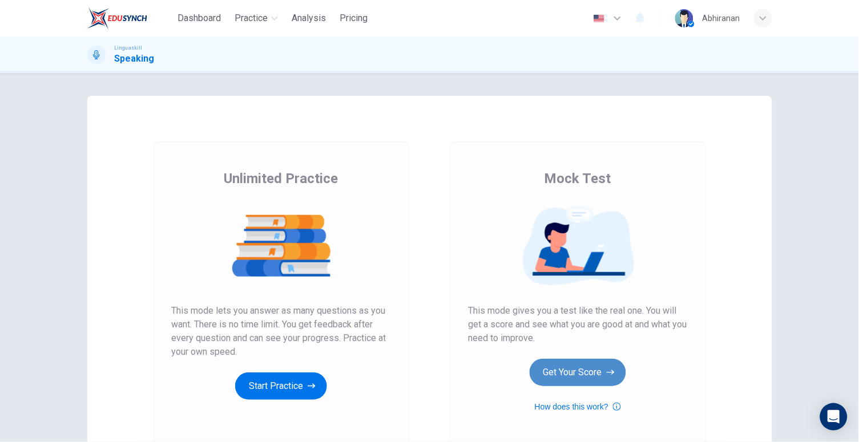
click at [565, 364] on button "Get Your Score" at bounding box center [577, 372] width 96 height 27
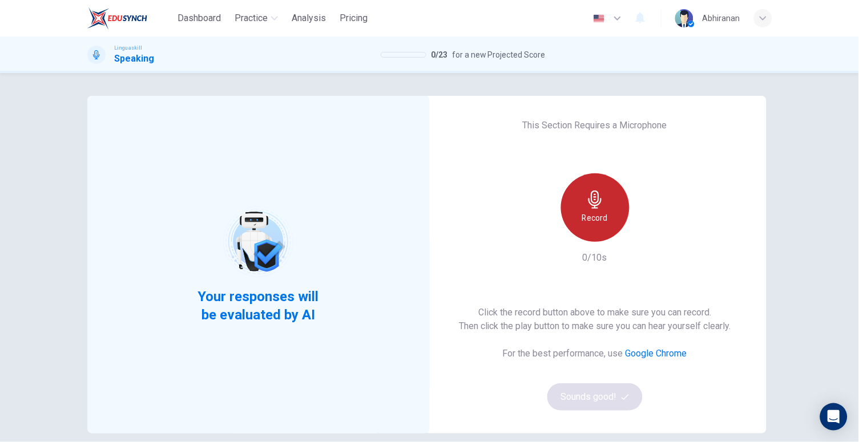
click at [599, 217] on h6 "Record" at bounding box center [595, 218] width 26 height 14
click at [597, 217] on h6 "Stop" at bounding box center [594, 218] width 17 height 14
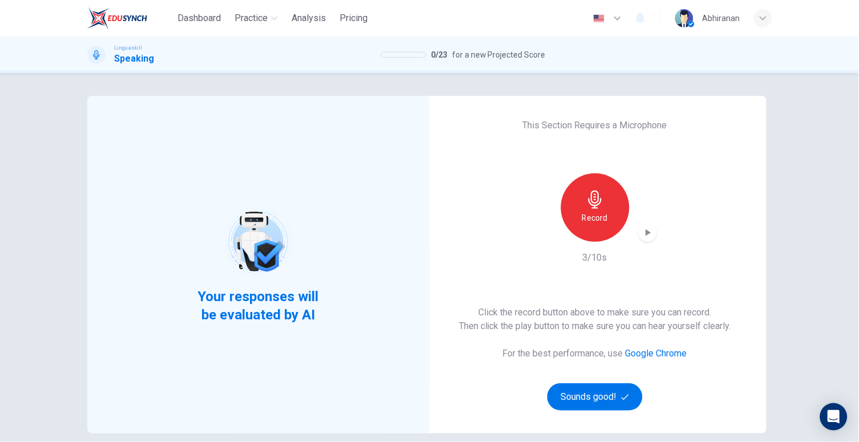
click at [649, 234] on icon "button" at bounding box center [647, 232] width 11 height 11
click at [642, 230] on icon "button" at bounding box center [647, 232] width 11 height 11
click at [593, 202] on icon "button" at bounding box center [595, 200] width 18 height 18
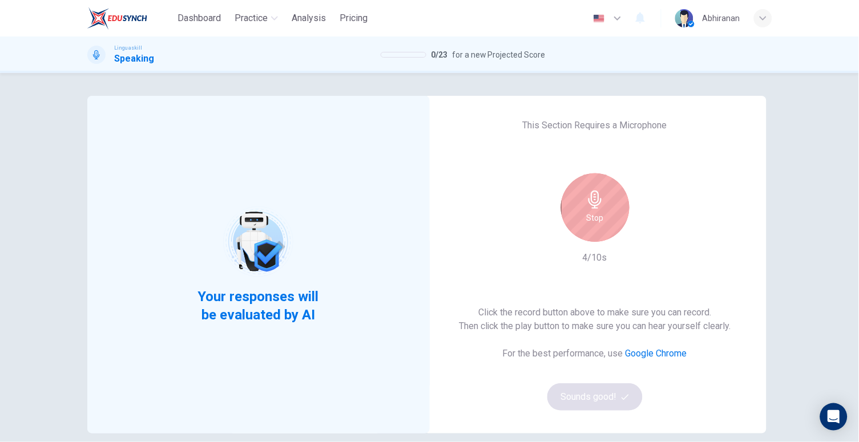
click at [602, 216] on div "Stop" at bounding box center [595, 207] width 68 height 68
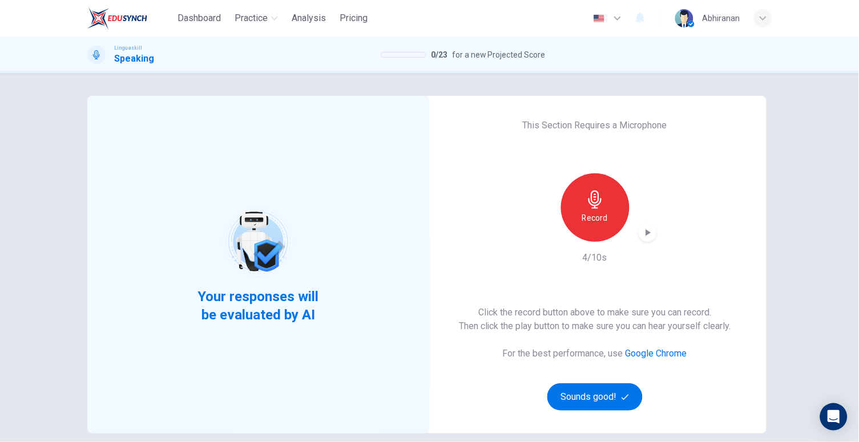
click at [649, 232] on icon "button" at bounding box center [647, 232] width 11 height 11
click at [638, 235] on div "button" at bounding box center [647, 233] width 18 height 18
click at [757, 12] on div "button" at bounding box center [763, 18] width 18 height 18
